Goal: Navigation & Orientation: Find specific page/section

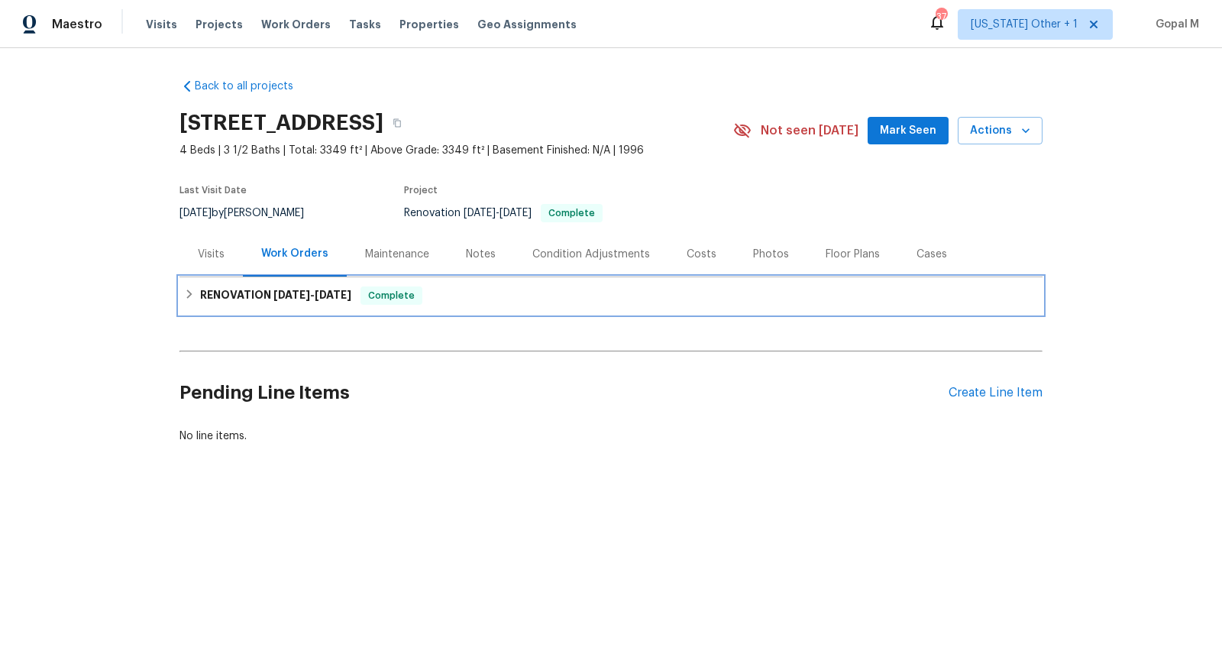
click at [351, 300] on h6 "RENOVATION 9/12/25 - 9/26/25" at bounding box center [275, 295] width 151 height 18
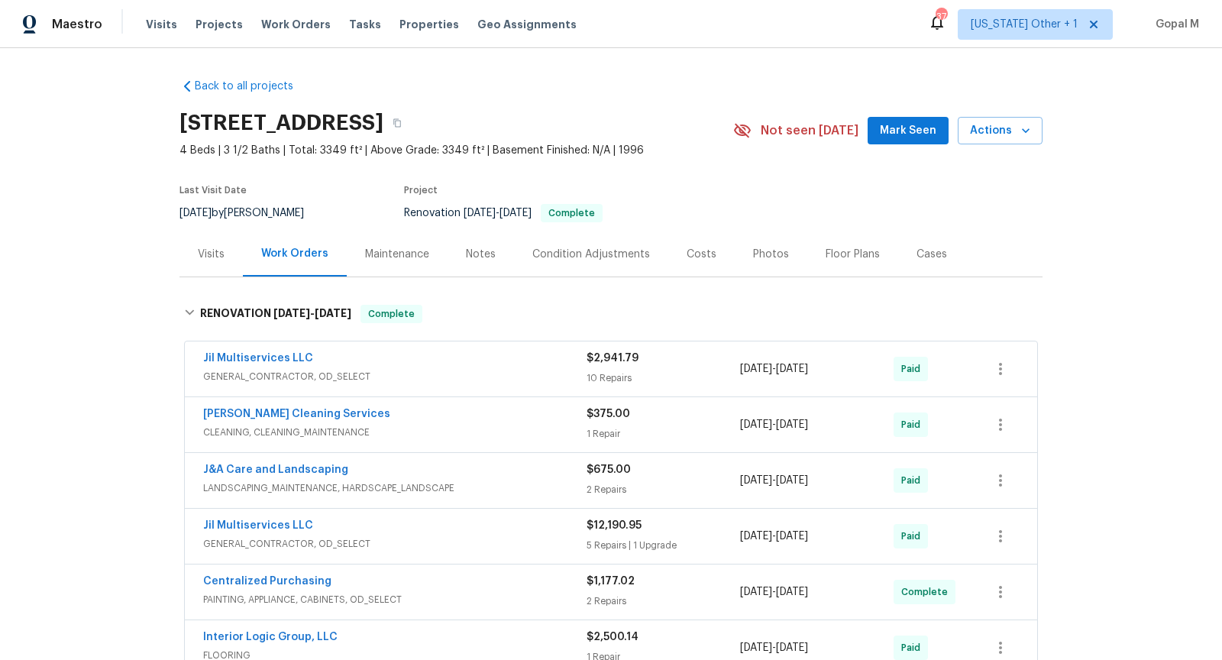
click at [211, 253] on div "Visits" at bounding box center [211, 254] width 27 height 15
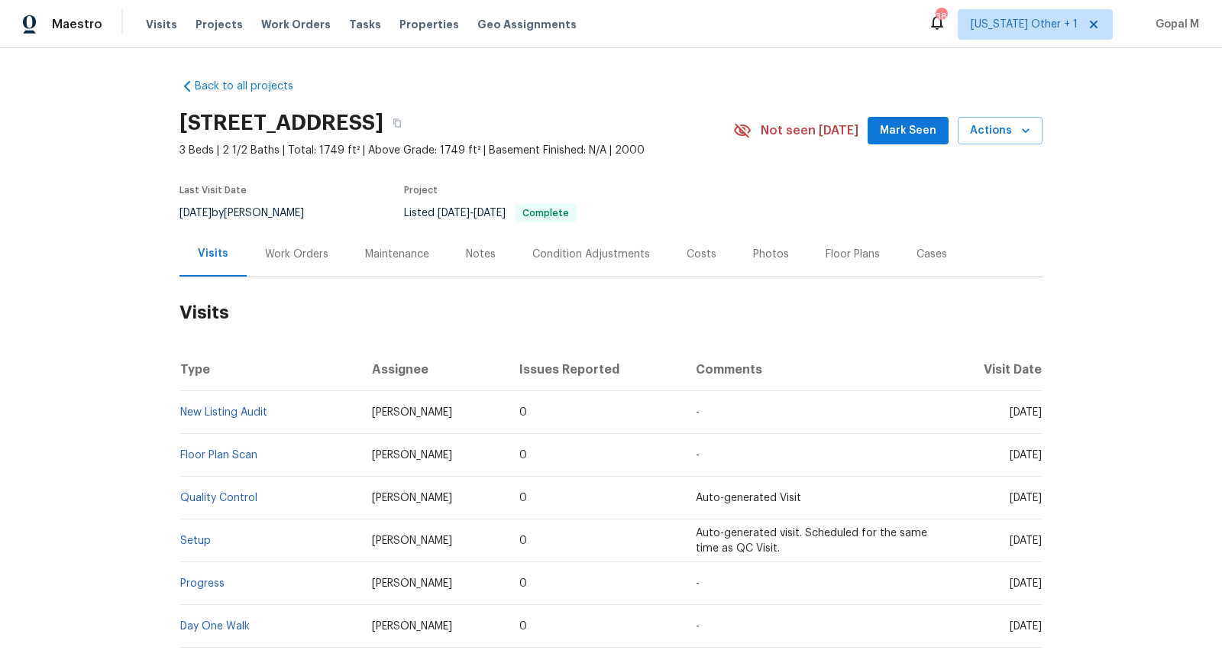
click at [295, 257] on div "Work Orders" at bounding box center [296, 254] width 63 height 15
